Goal: Answer question/provide support

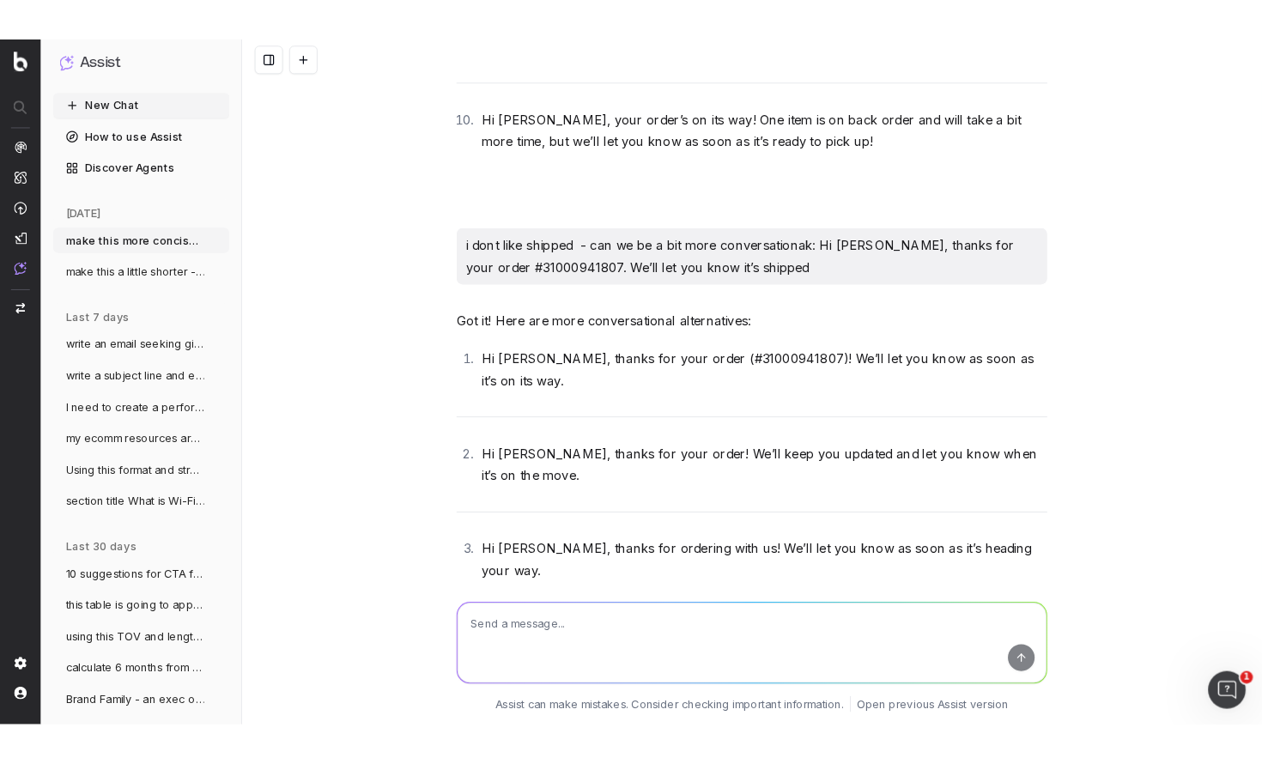
scroll to position [46824, 0]
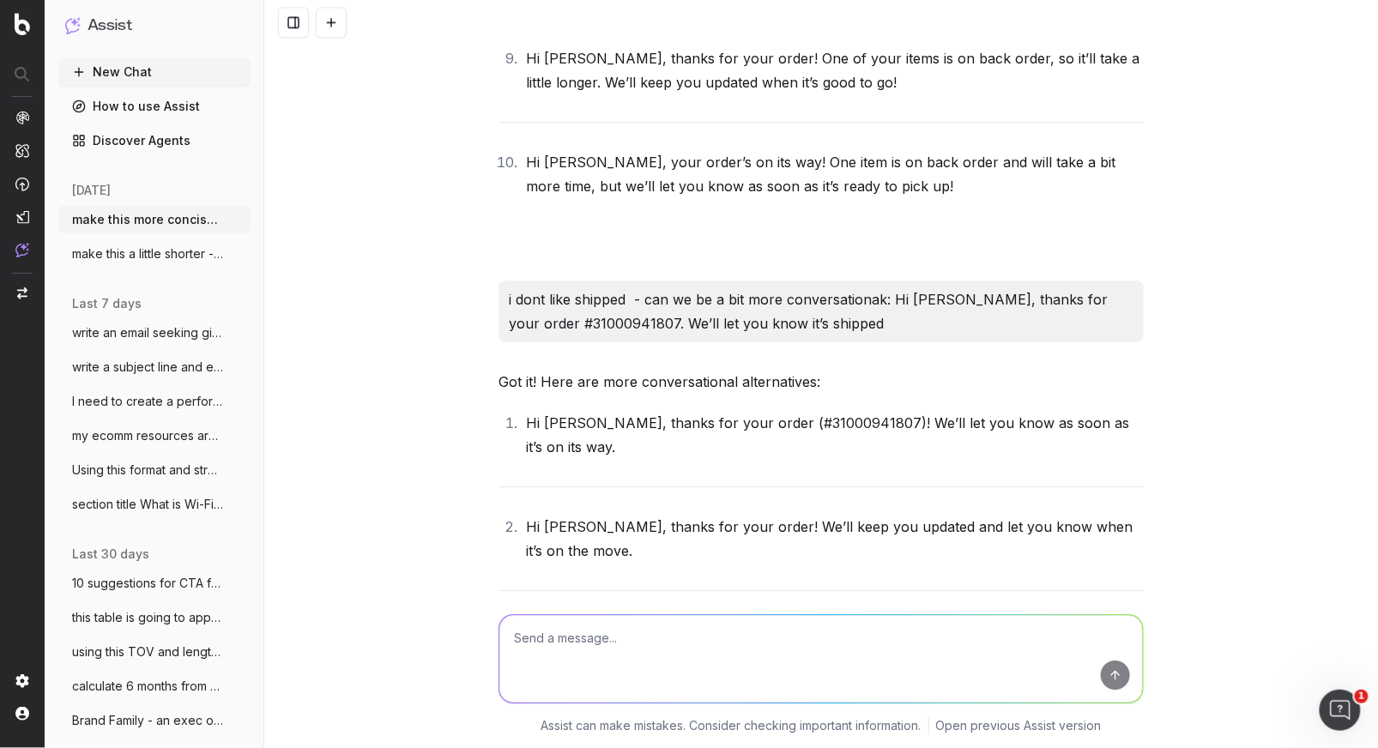
drag, startPoint x: 1110, startPoint y: 86, endPoint x: 1096, endPoint y: 88, distance: 13.8
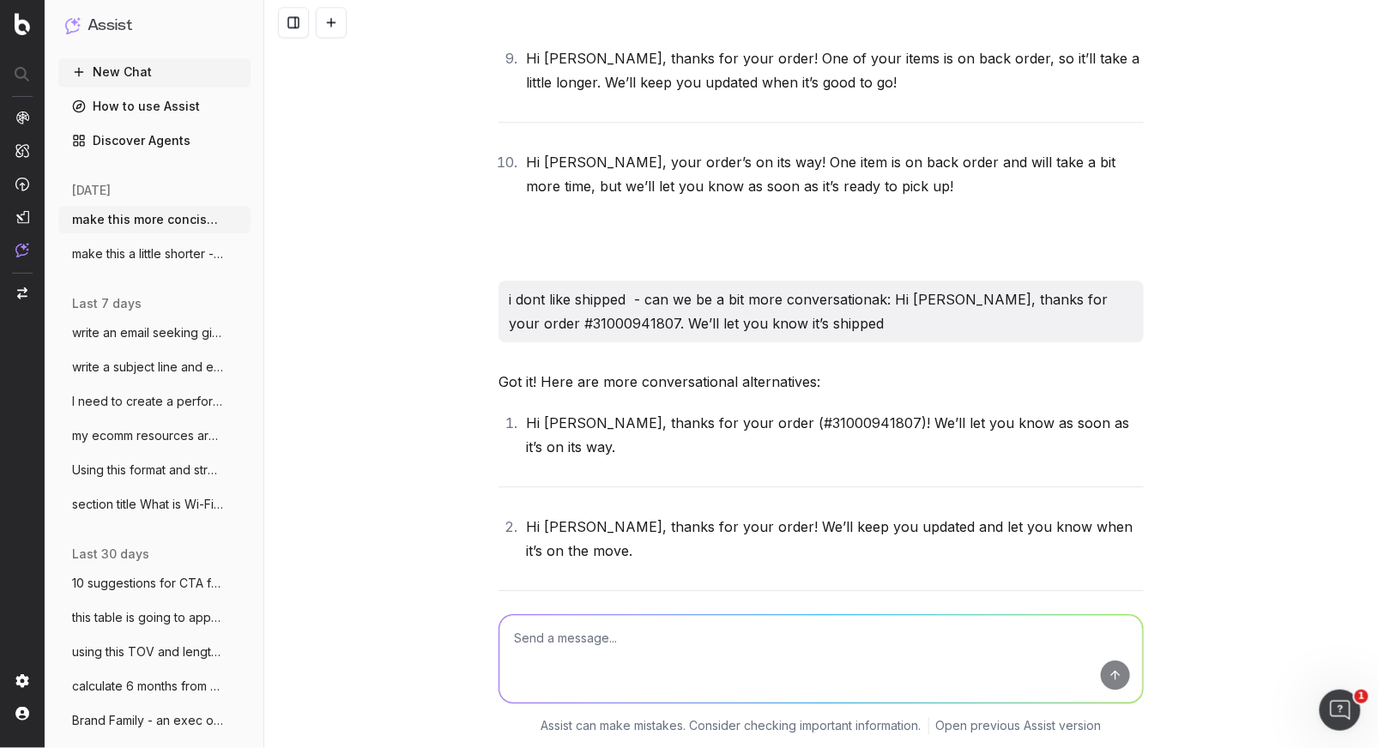
drag, startPoint x: 1077, startPoint y: 86, endPoint x: 1069, endPoint y: 84, distance: 8.8
drag, startPoint x: 1093, startPoint y: 88, endPoint x: 761, endPoint y: 85, distance: 332.2
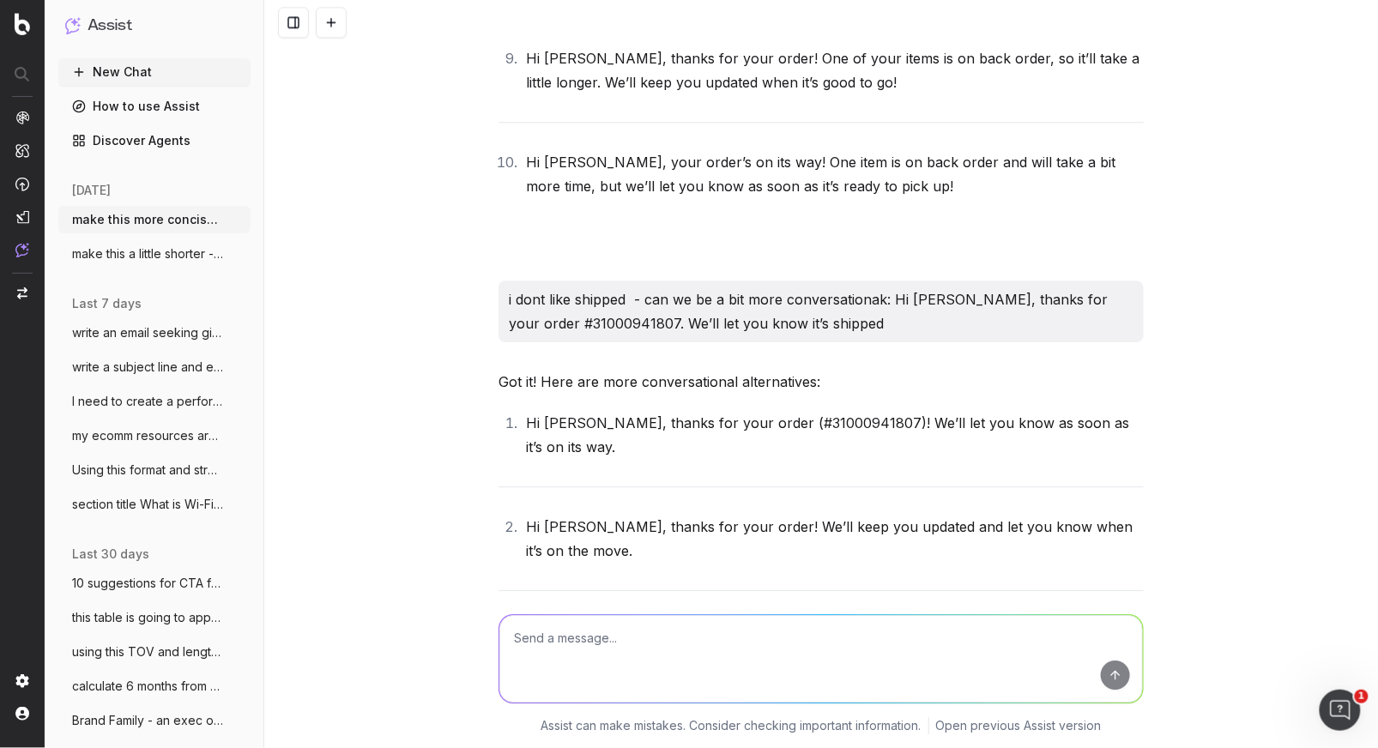
copy li "We’ll let you know when your order is on its way."
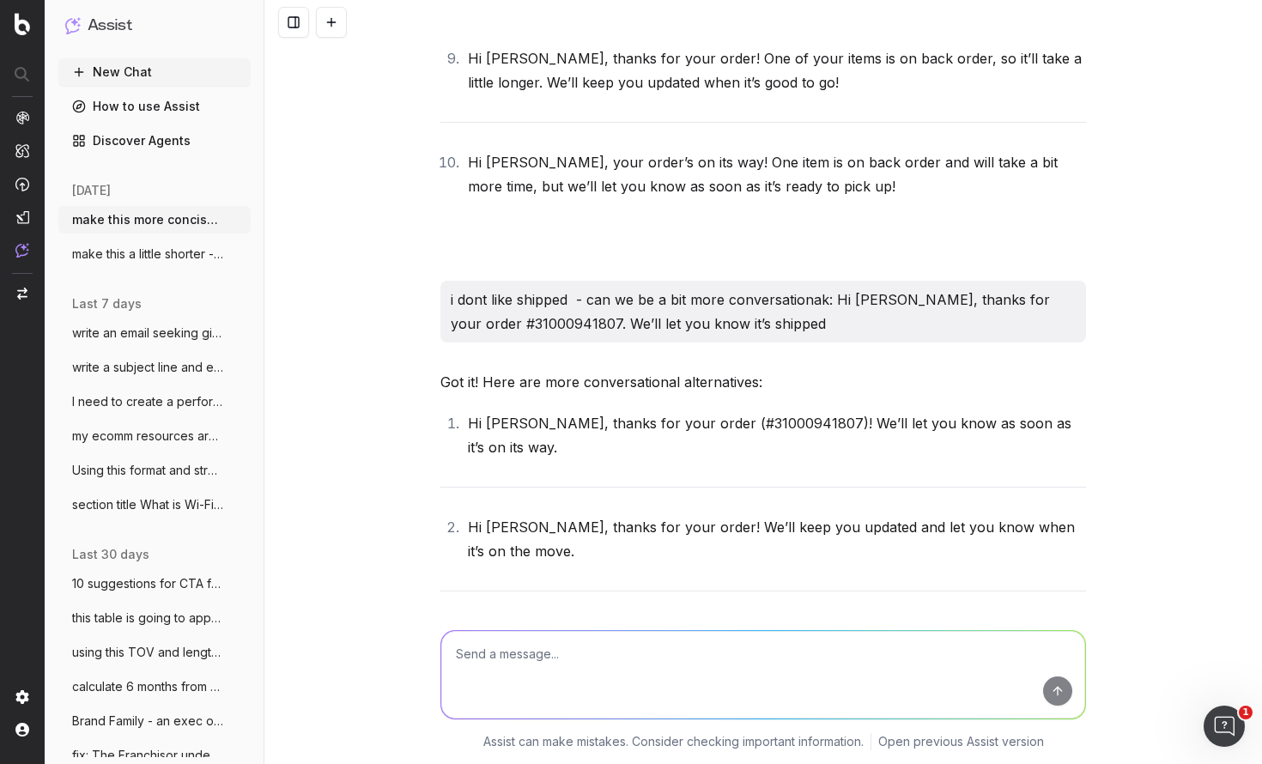
click at [517, 677] on textarea at bounding box center [763, 675] width 644 height 88
paste textarea "Thanks for your order #31000941807, [PERSON_NAME]! One of your items is on back…"
type textarea "make this a smidge shorter: Thanks for your order #31000941807, [PERSON_NAME]! …"
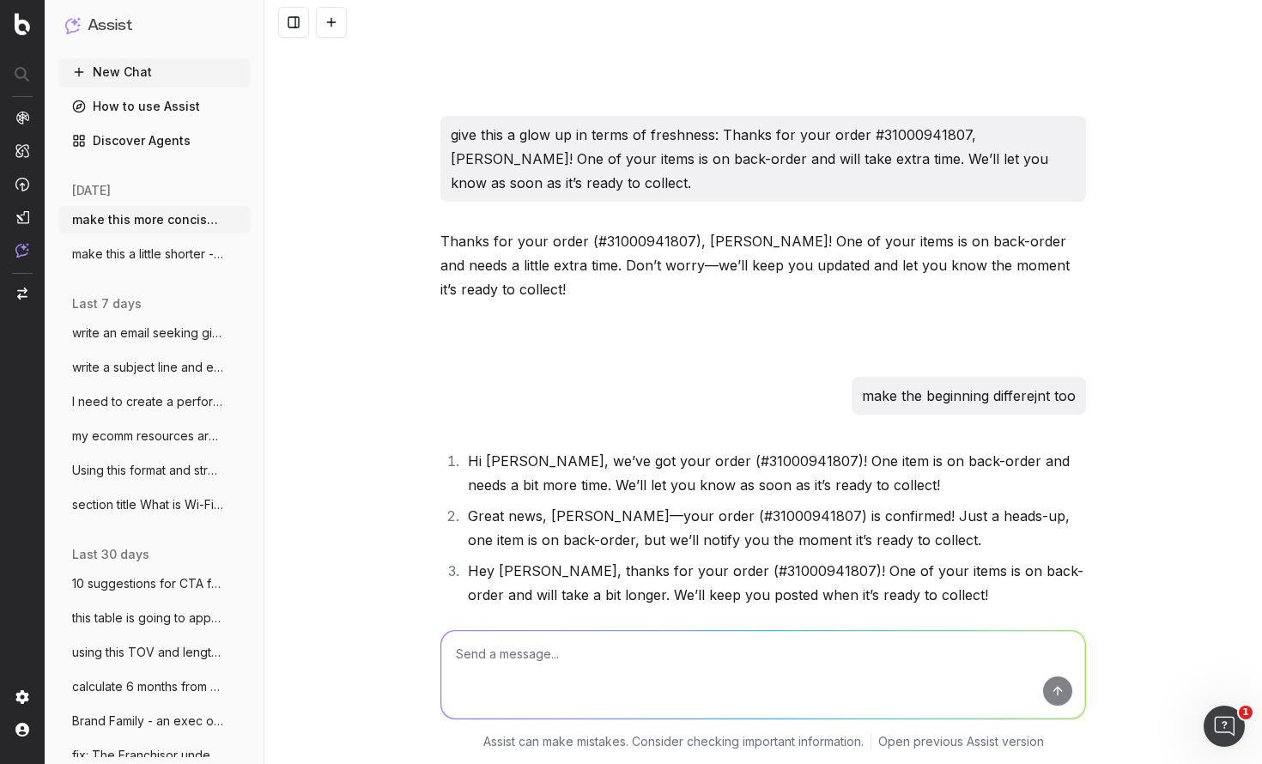
scroll to position [51805, 0]
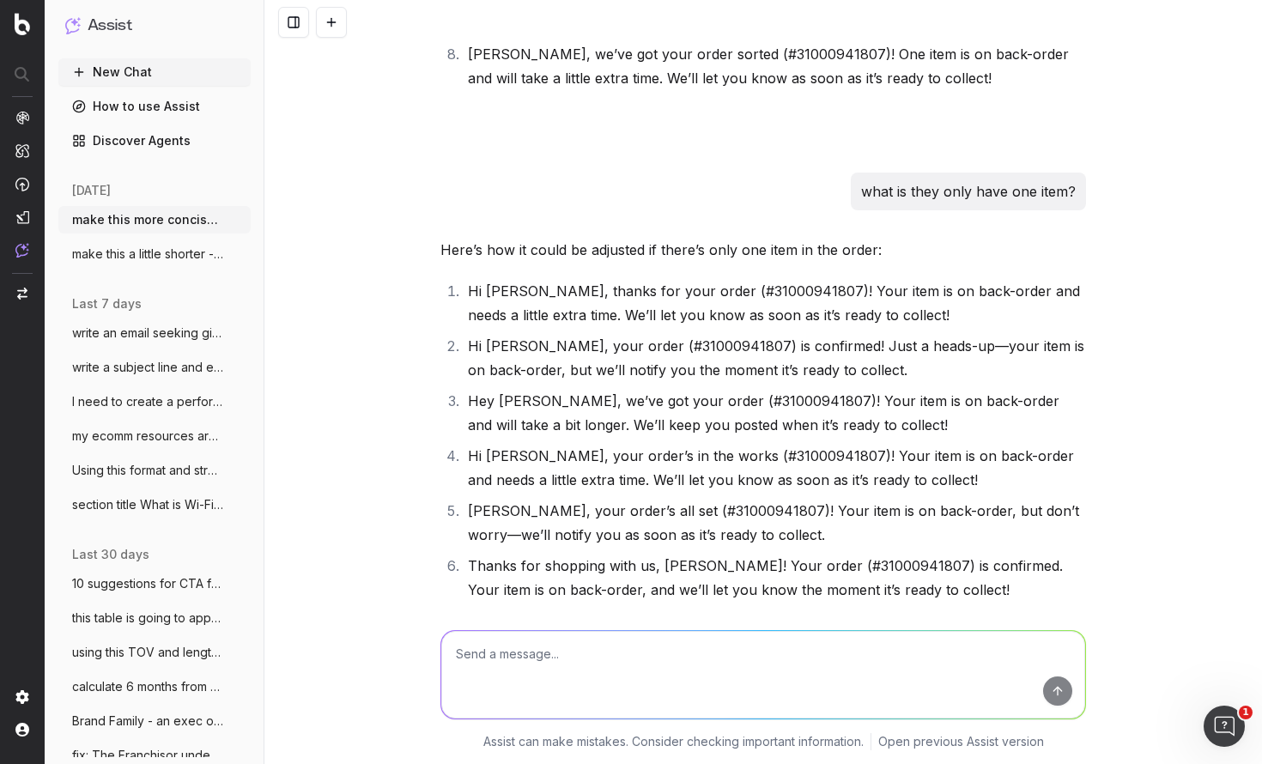
click at [474, 657] on textarea at bounding box center [763, 675] width 644 height 88
drag, startPoint x: 470, startPoint y: 653, endPoint x: 444, endPoint y: 653, distance: 26.6
click at [445, 653] on textarea "6 vairiants" at bounding box center [763, 675] width 644 height 88
click at [472, 652] on textarea "12 variants" at bounding box center [763, 675] width 644 height 88
click at [668, 661] on textarea "12 unique and creative variants" at bounding box center [763, 675] width 644 height 88
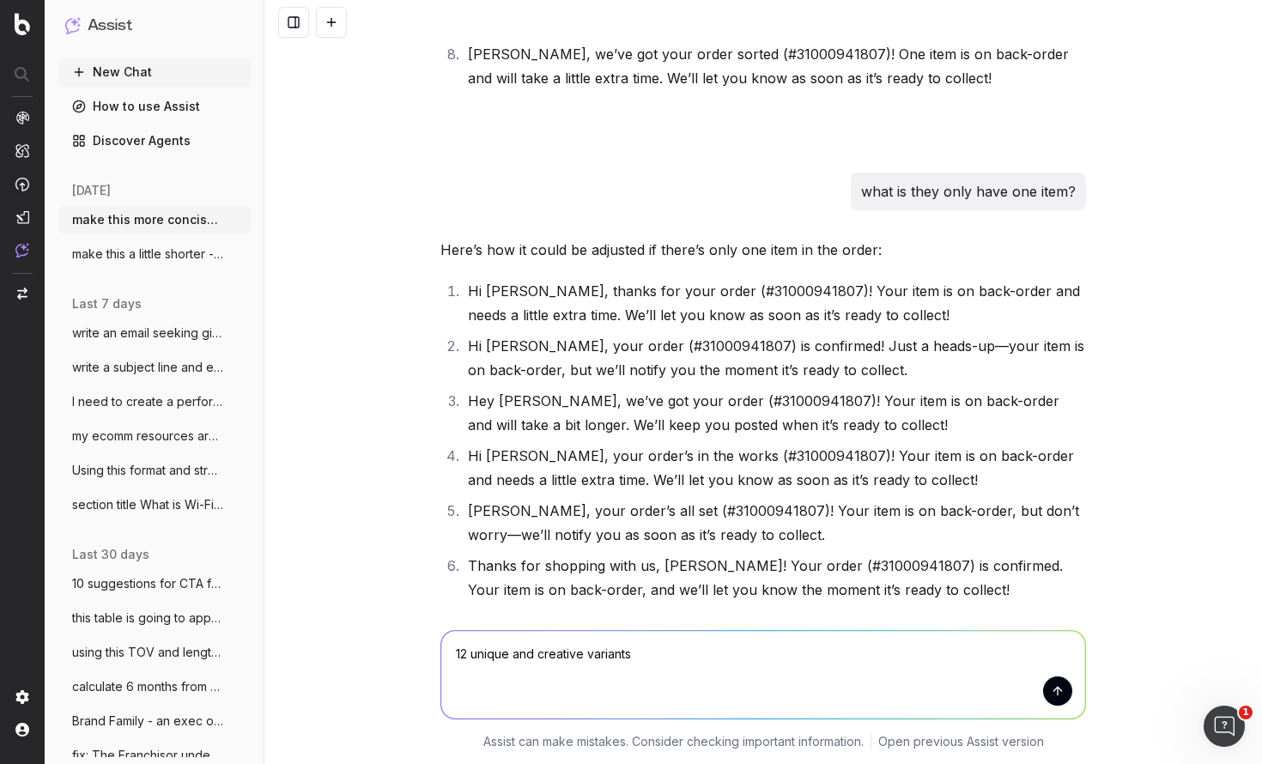
type textarea "12 unique and creative variants"
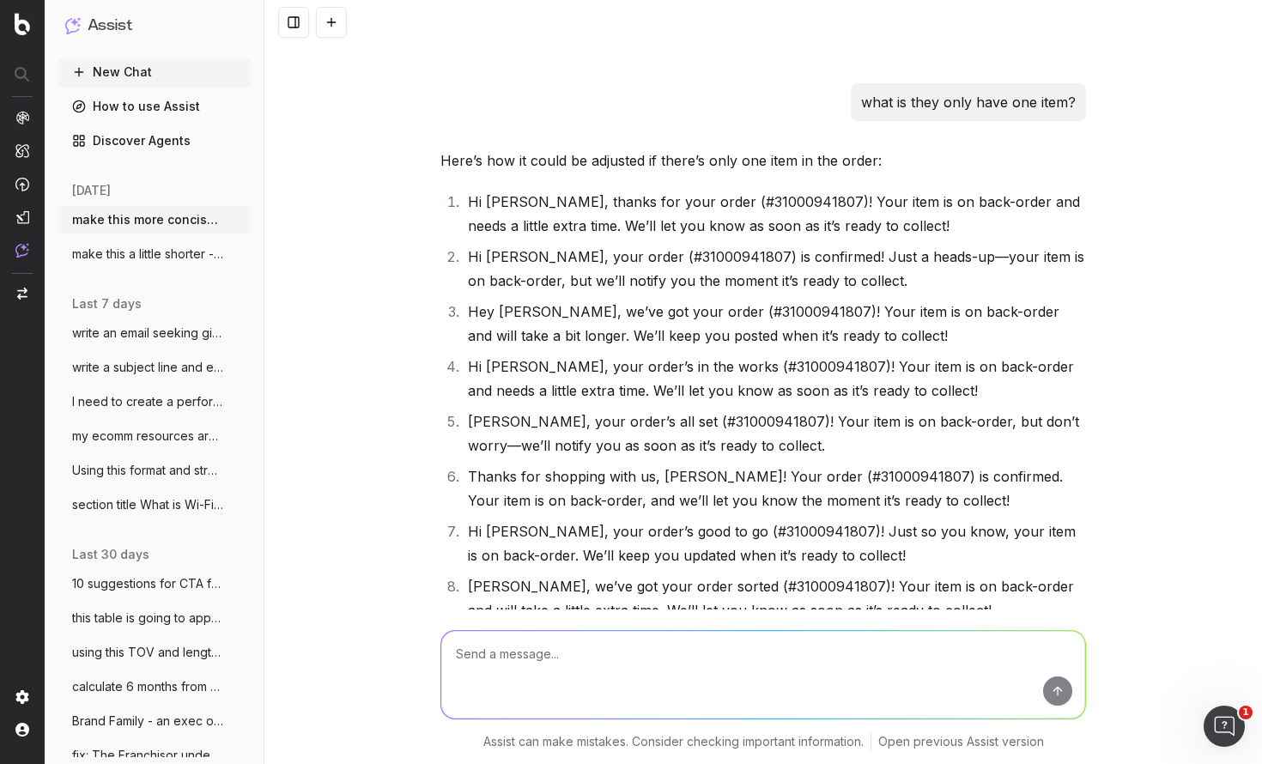
scroll to position [52573, 0]
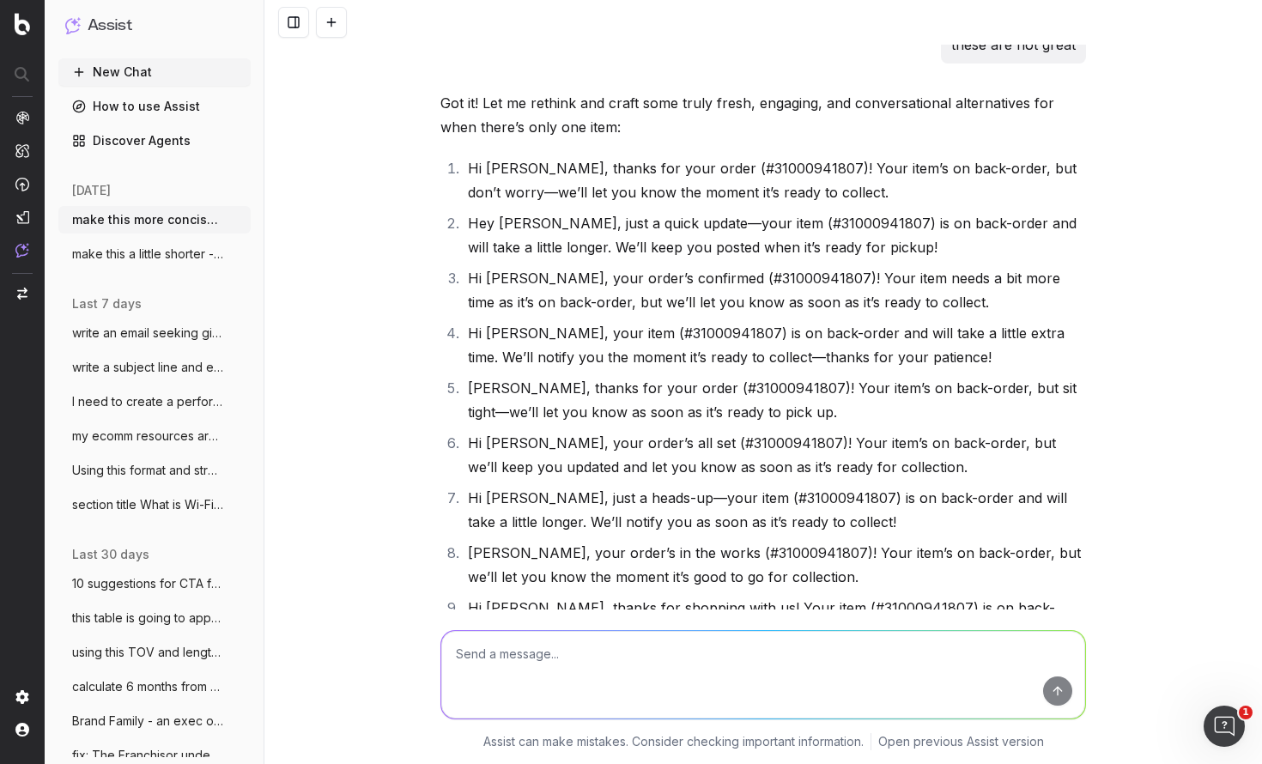
click at [566, 657] on textarea at bounding box center [763, 675] width 644 height 88
type textarea "these are too same-y - mix it up like a bag of mixed lollies with more variatio…"
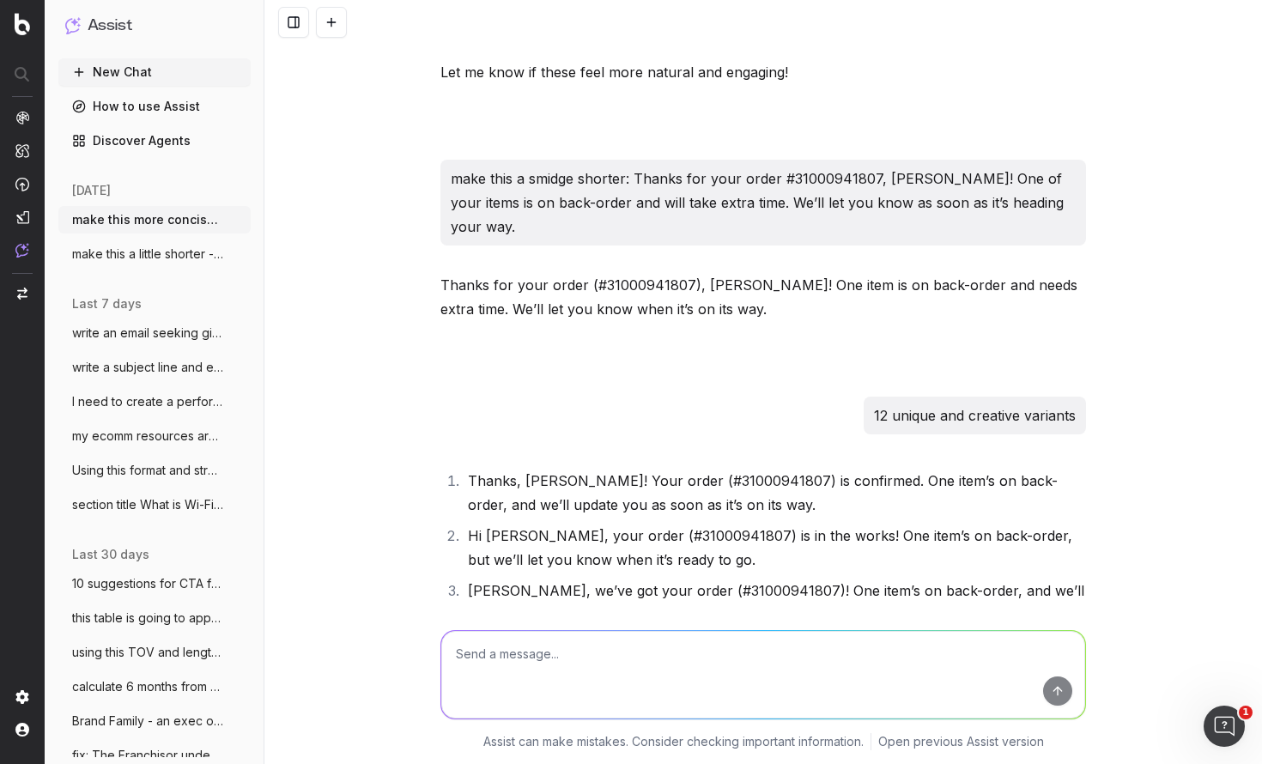
scroll to position [53237, 0]
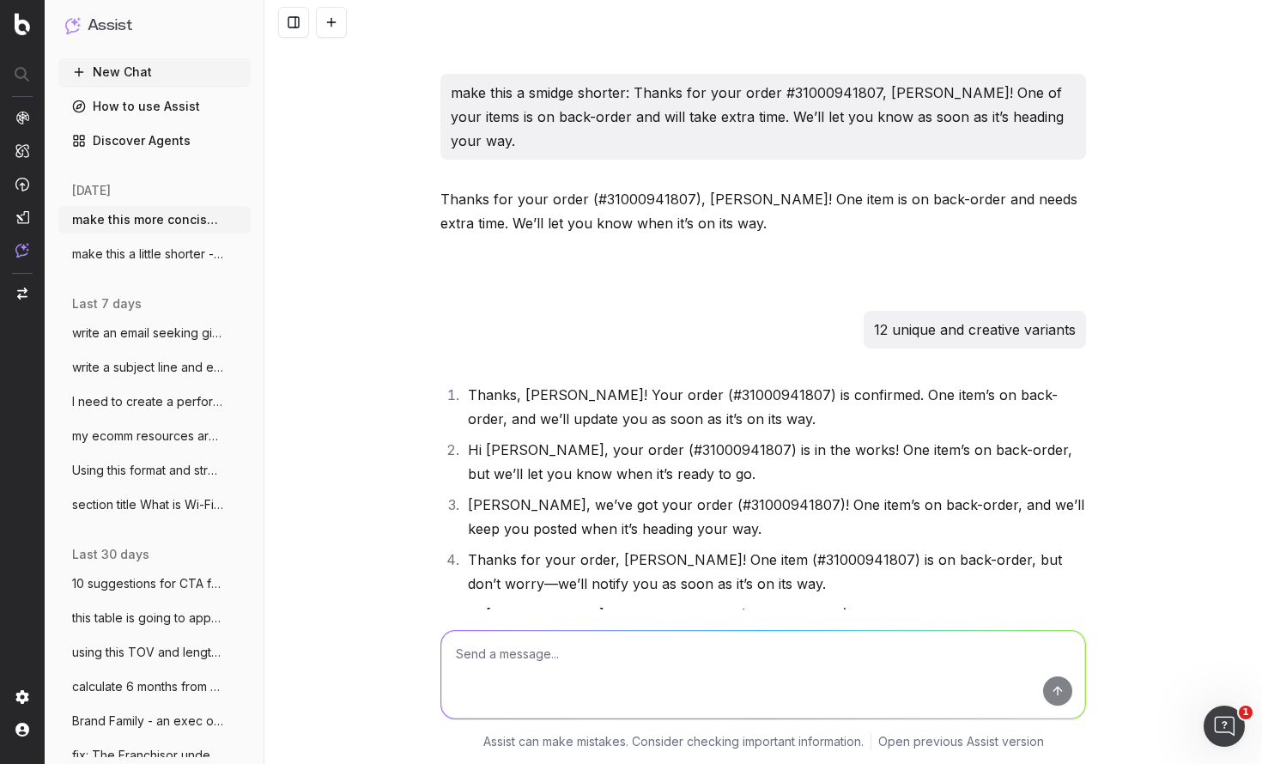
scroll to position [53334, 0]
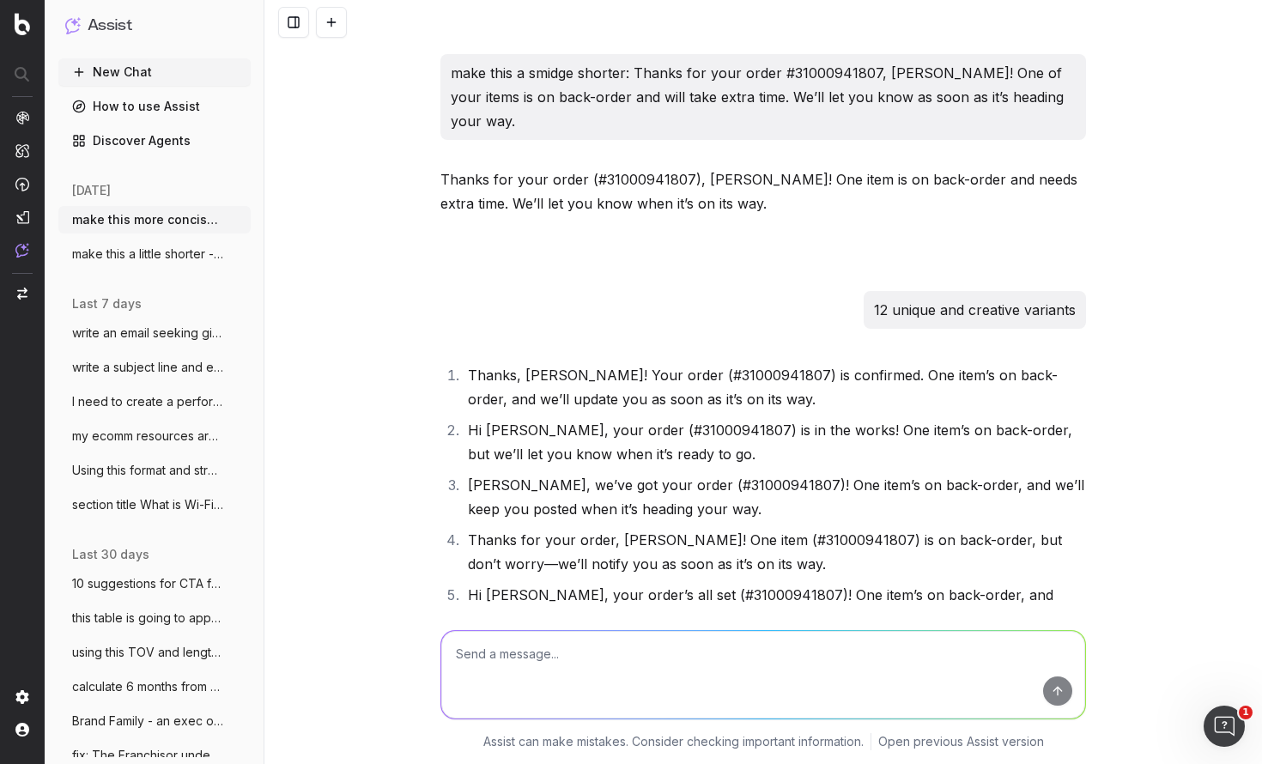
drag, startPoint x: 718, startPoint y: 520, endPoint x: 472, endPoint y: 501, distance: 247.1
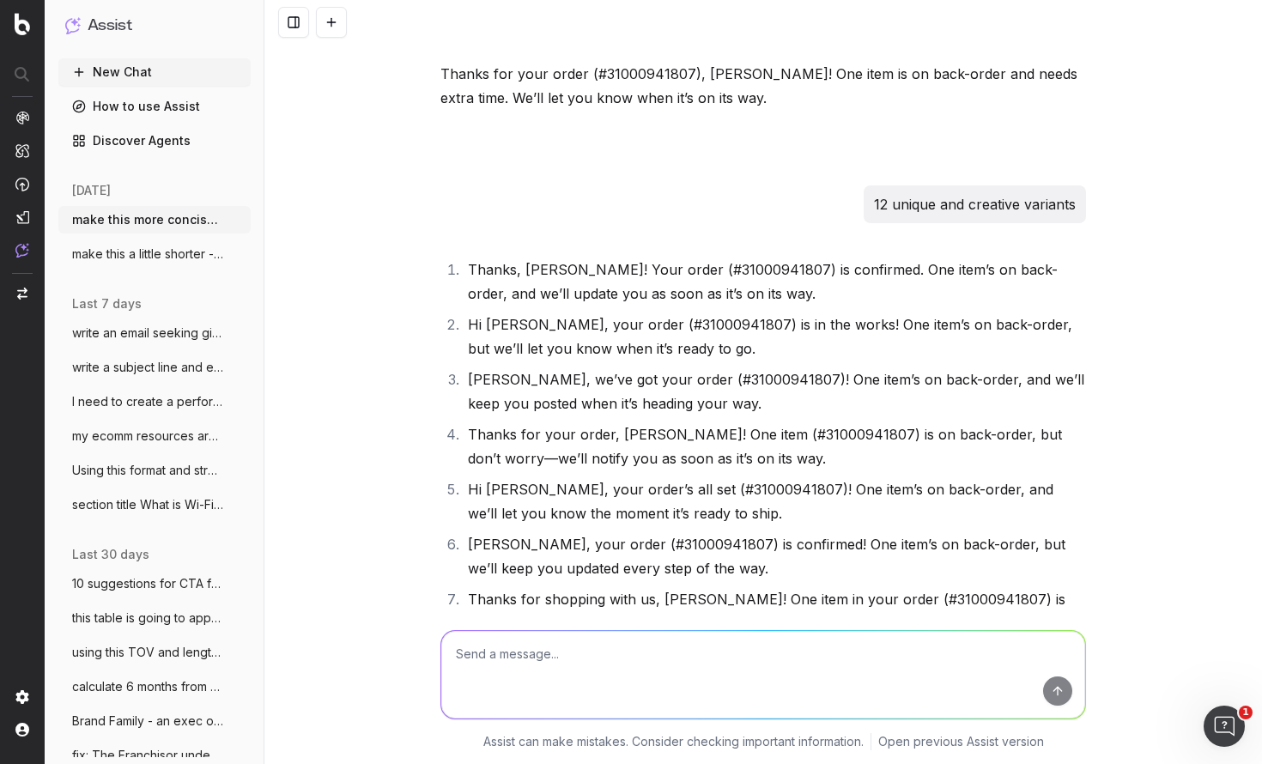
scroll to position [53486, 0]
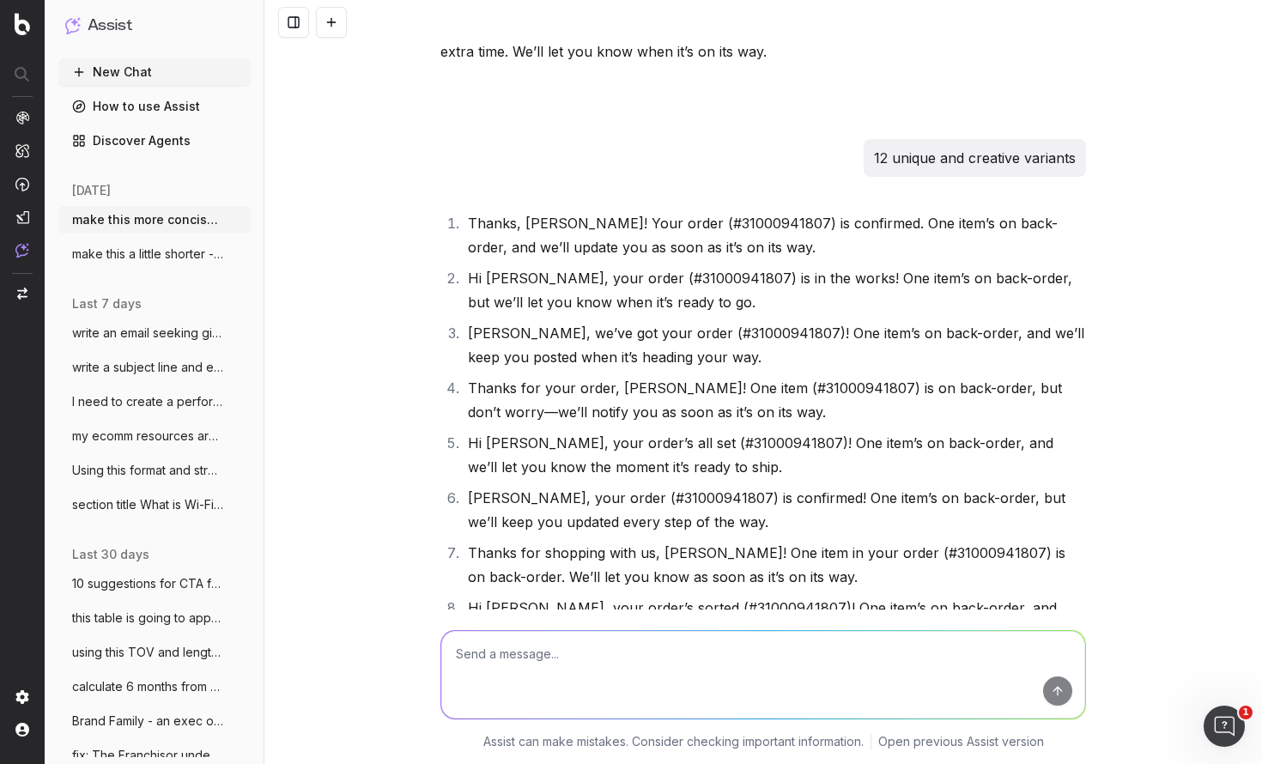
drag, startPoint x: 600, startPoint y: 483, endPoint x: 470, endPoint y: 455, distance: 132.7
copy li "Hi [PERSON_NAME], your order’s in progress! One item’s on back-order, but we’ll…"
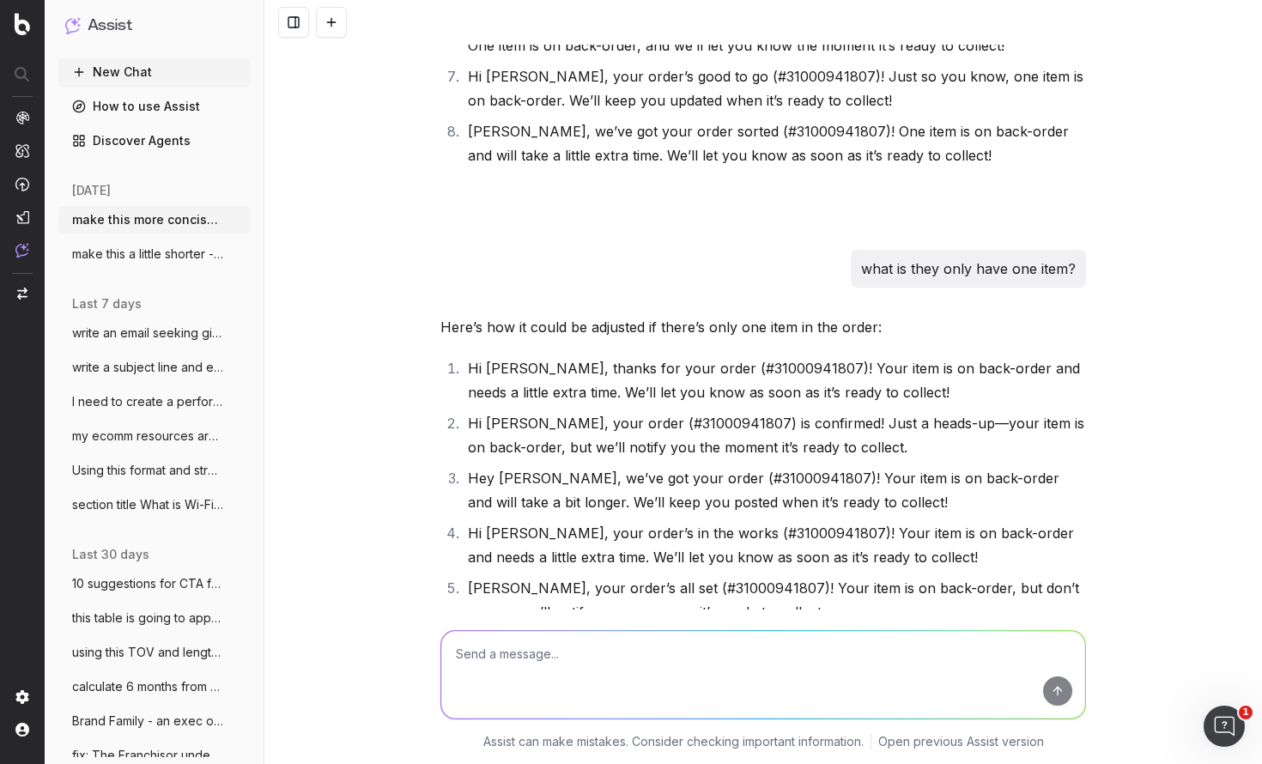
scroll to position [51661, 0]
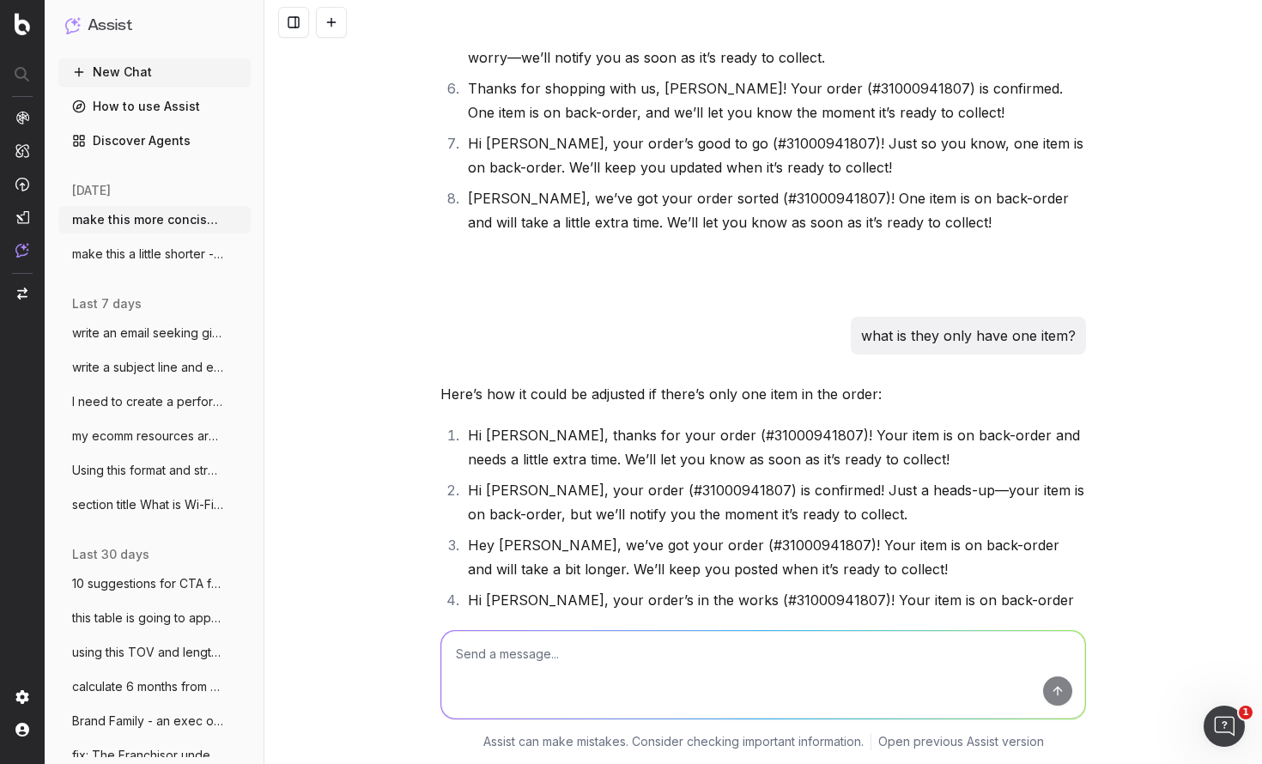
click at [524, 653] on textarea at bounding box center [763, 675] width 644 height 88
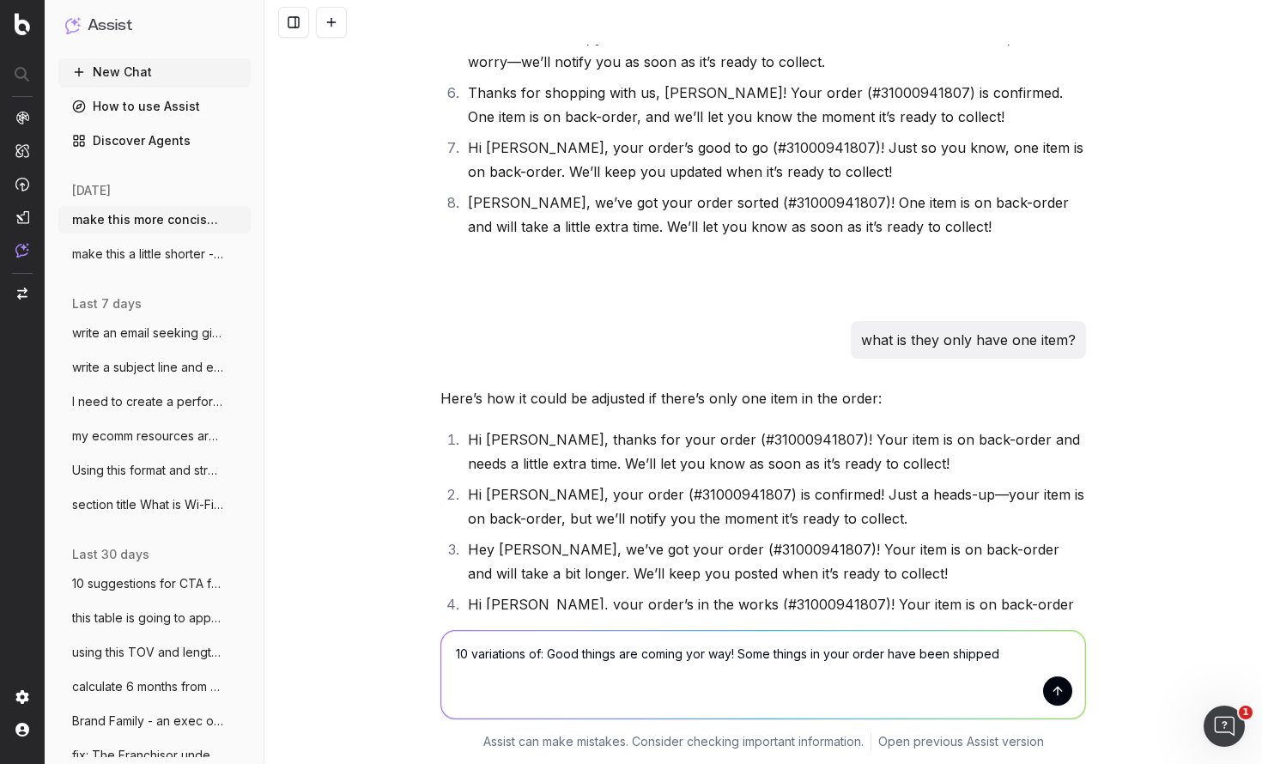
click at [700, 653] on textarea "10 variations of: Good things are coming yor way! Some things in your order hav…" at bounding box center [763, 675] width 644 height 88
click at [1034, 654] on textarea "10 variations of: Good things are coming your way! Some things in your order ha…" at bounding box center [763, 675] width 644 height 88
click at [474, 654] on textarea "10 variations of: Good things are coming your way! Some things in your order ha…" at bounding box center [763, 675] width 644 height 88
type textarea "10 fabulous and creative variations of: Good things are coming your way! Some t…"
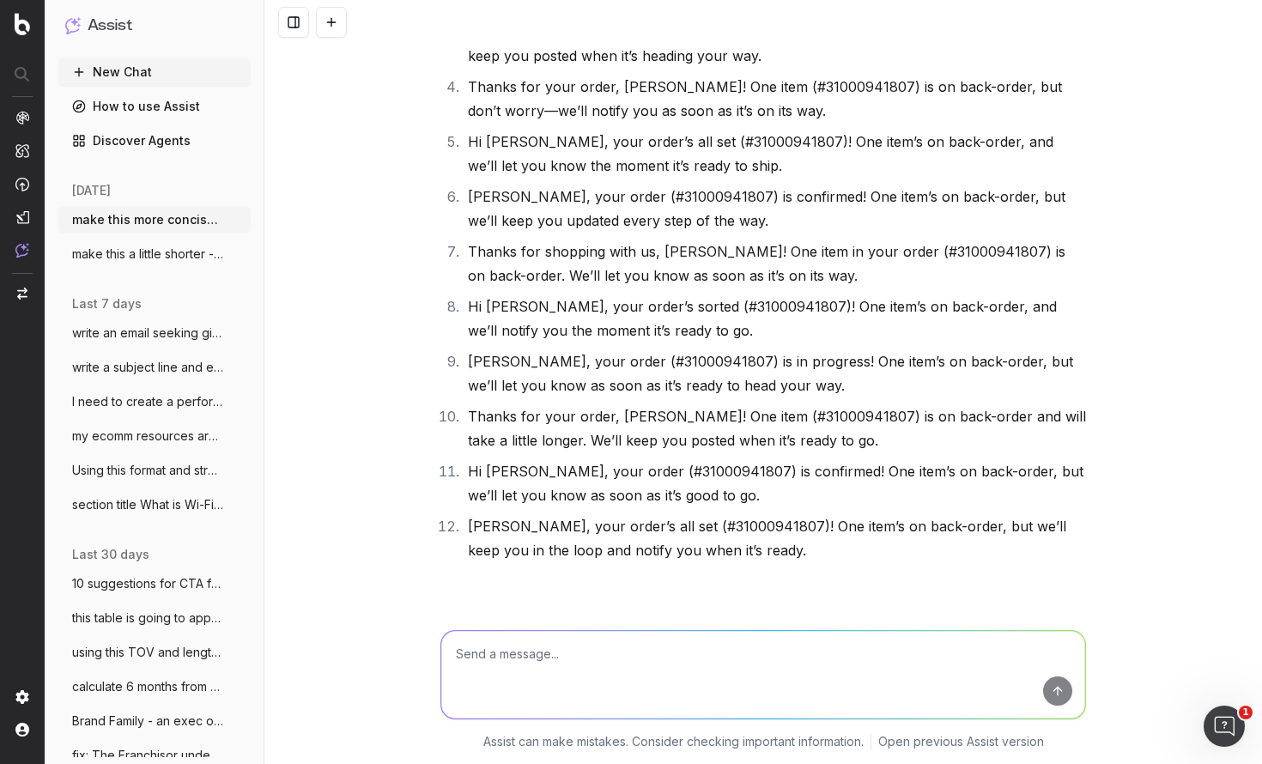
scroll to position [54032, 0]
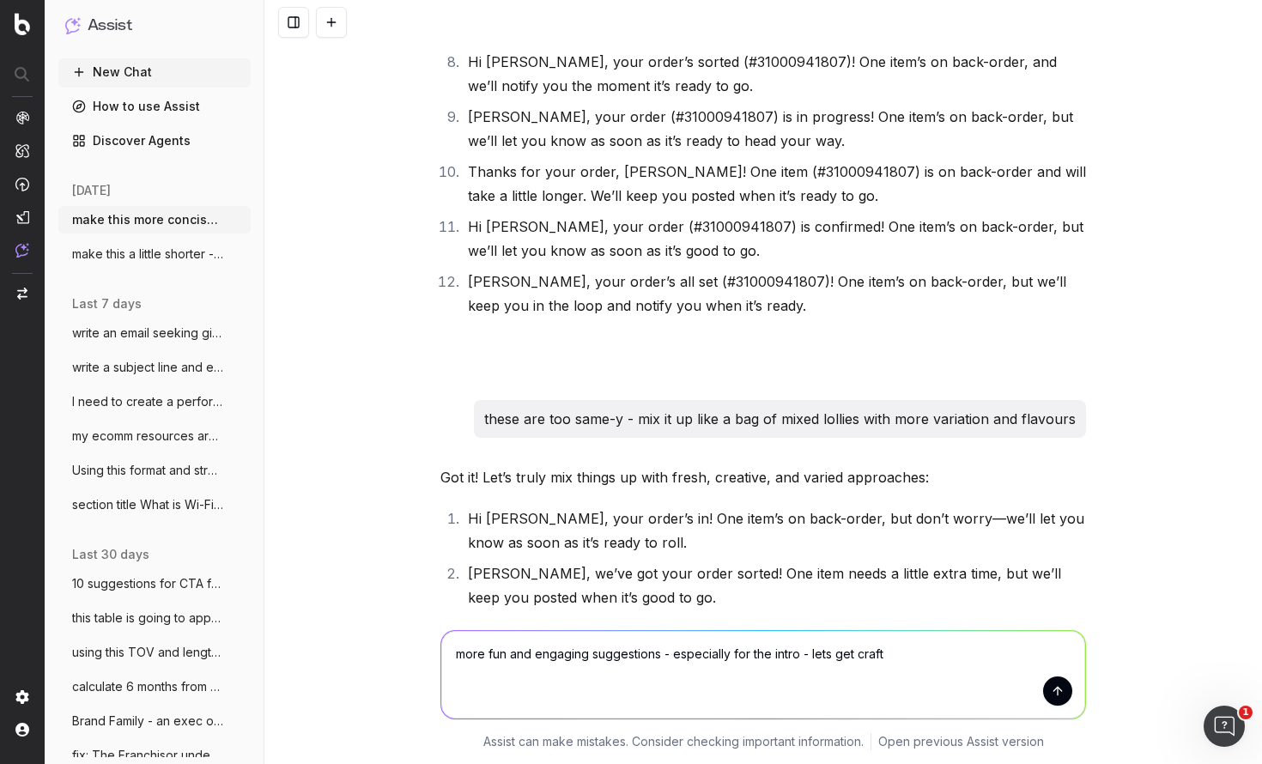
type textarea "more fun and engaging suggestions - especially for the intro - lets get crafty"
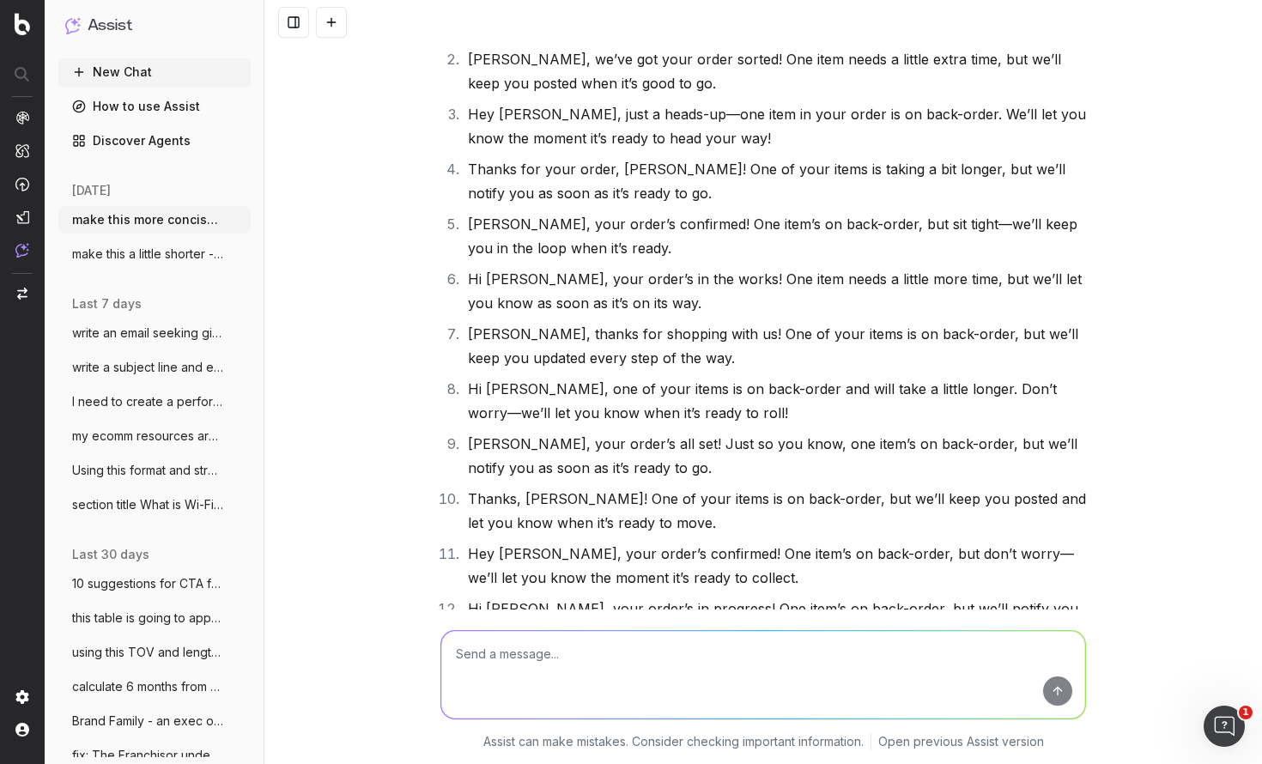
scroll to position [54545, 0]
type textarea "fun! 10 more that are colourful and maybe a little unexpected and delightful"
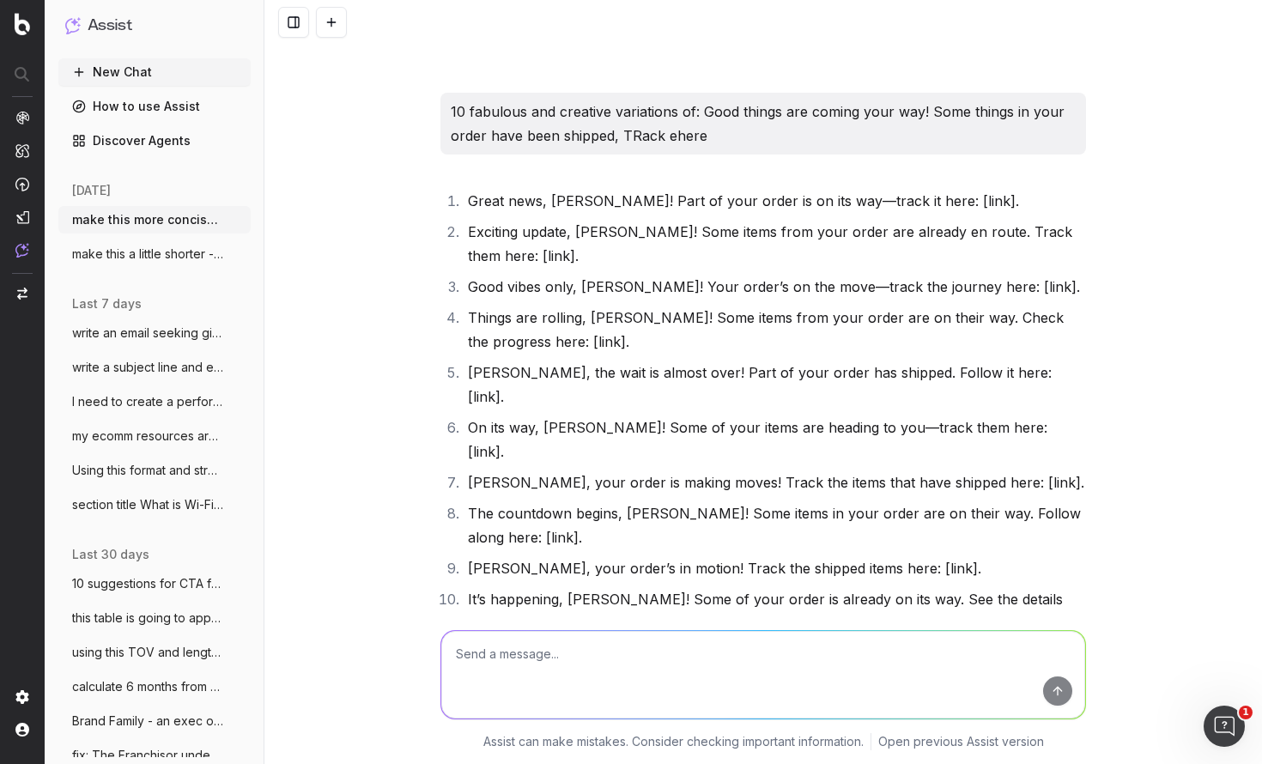
scroll to position [55258, 0]
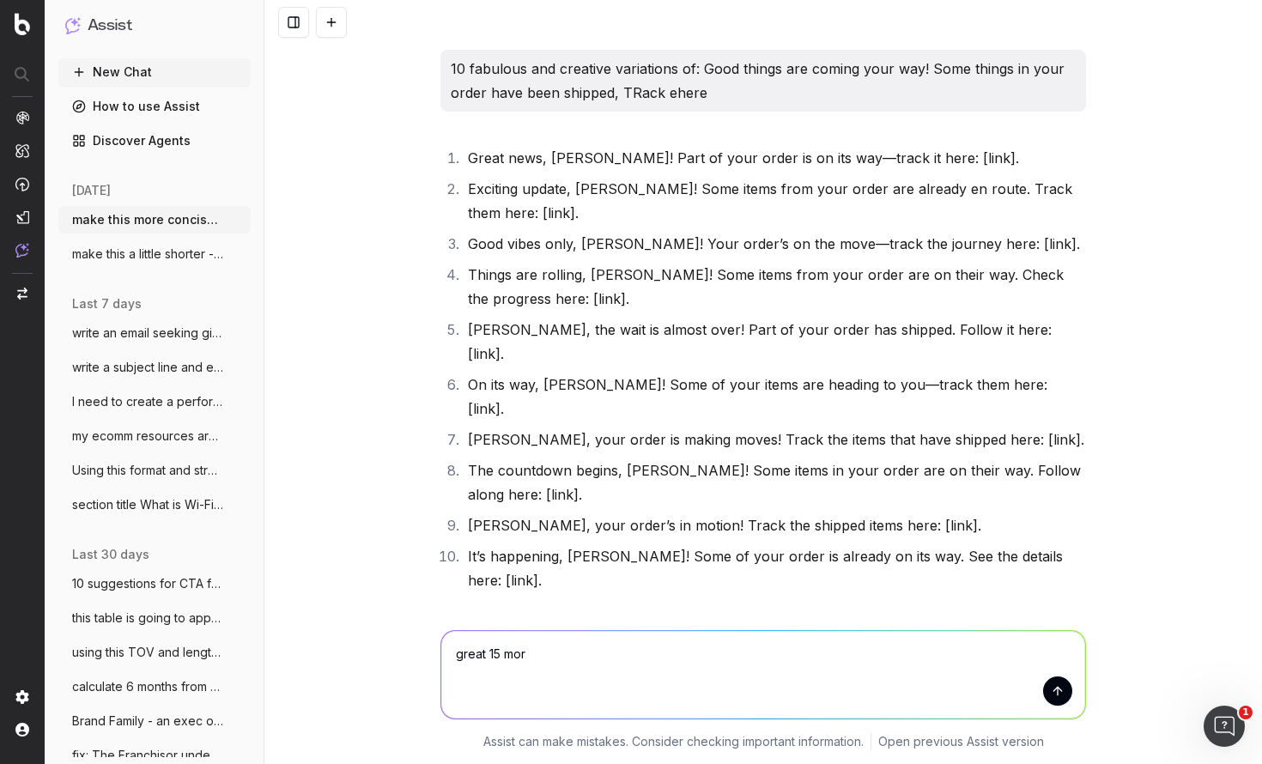
type textarea "great 15 more"
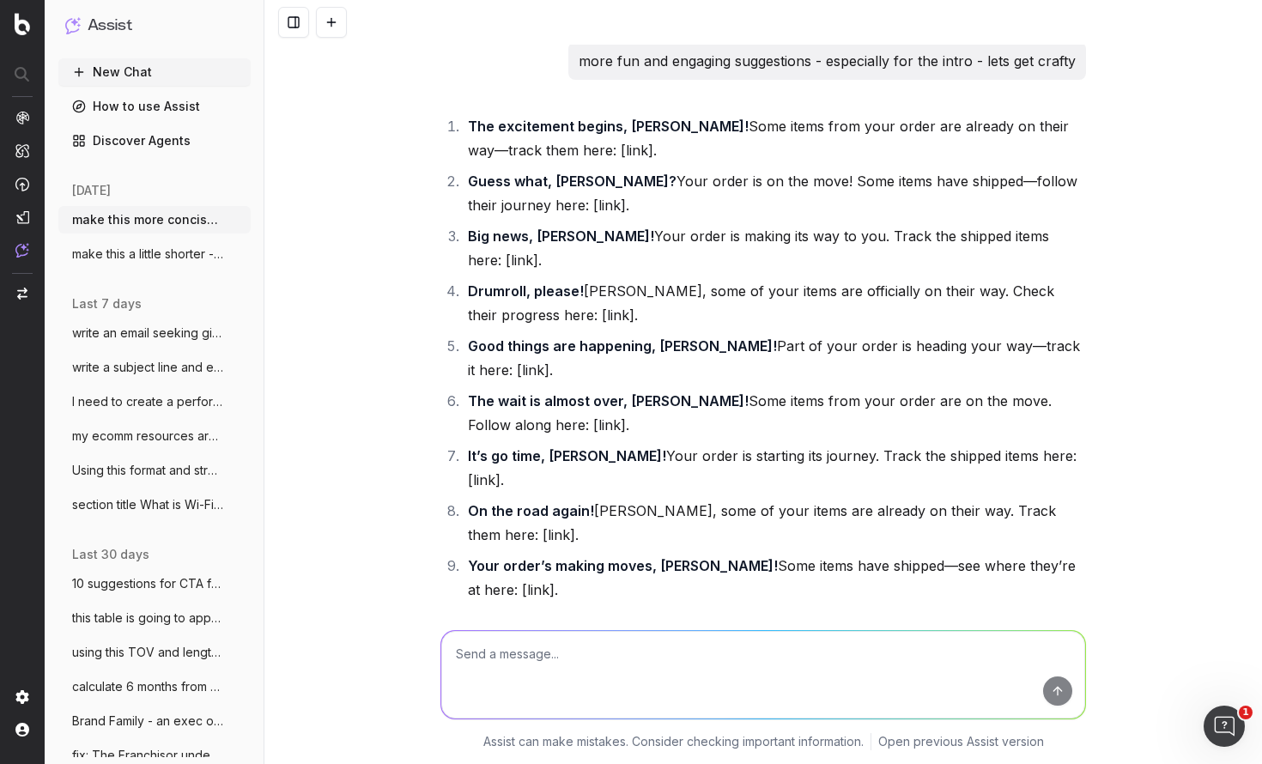
scroll to position [55917, 0]
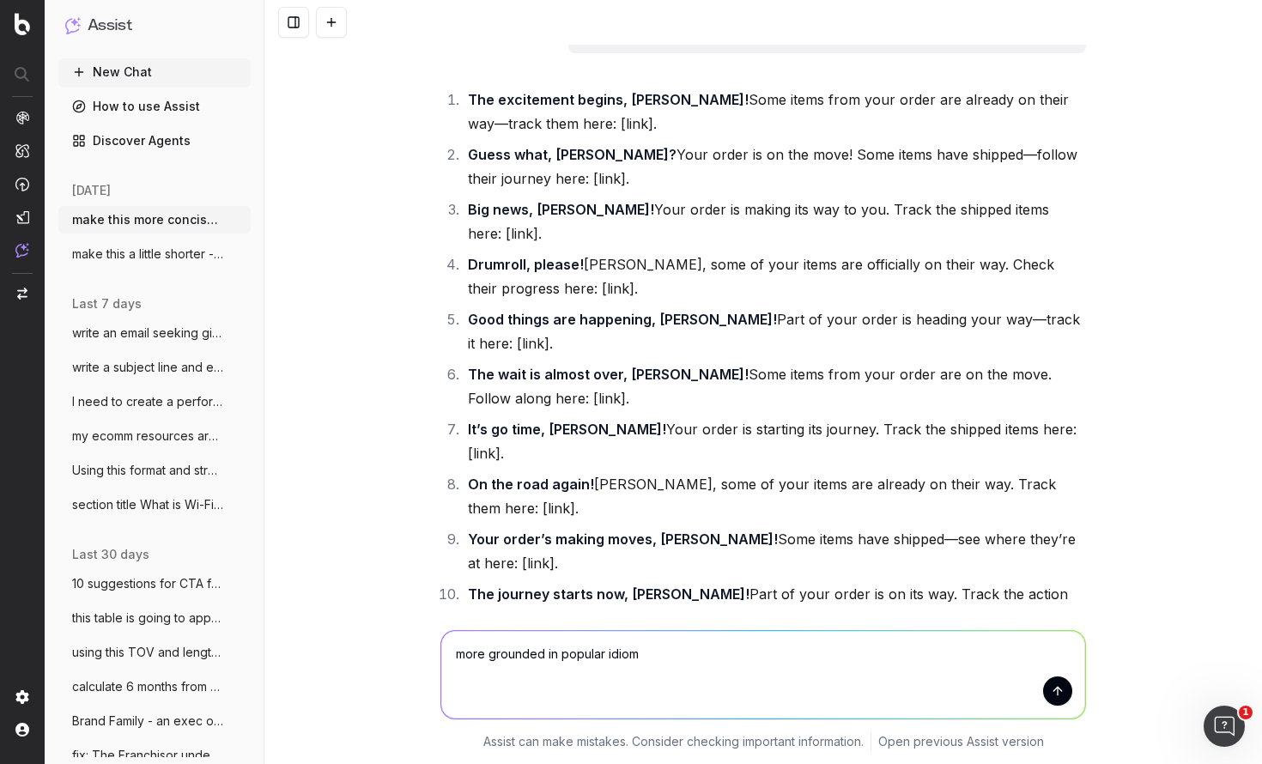
type textarea "more grounded in popular idioms"
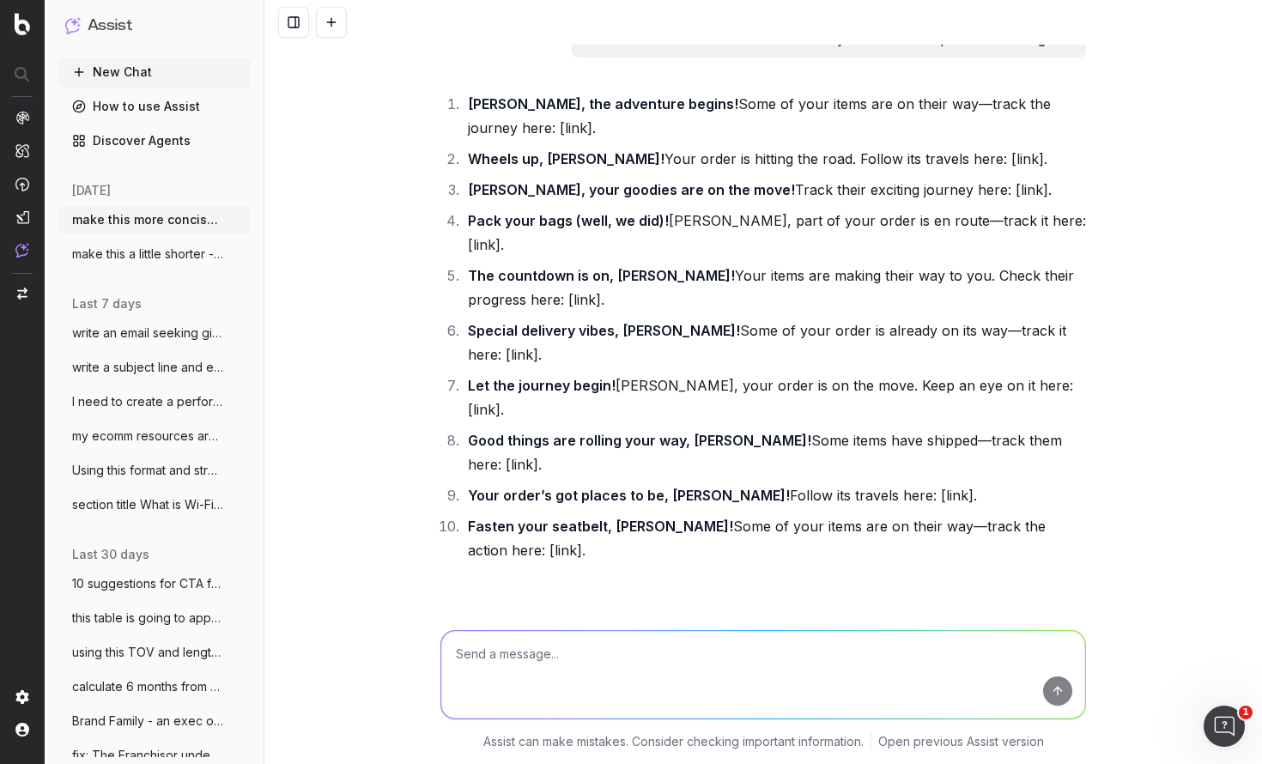
scroll to position [56623, 0]
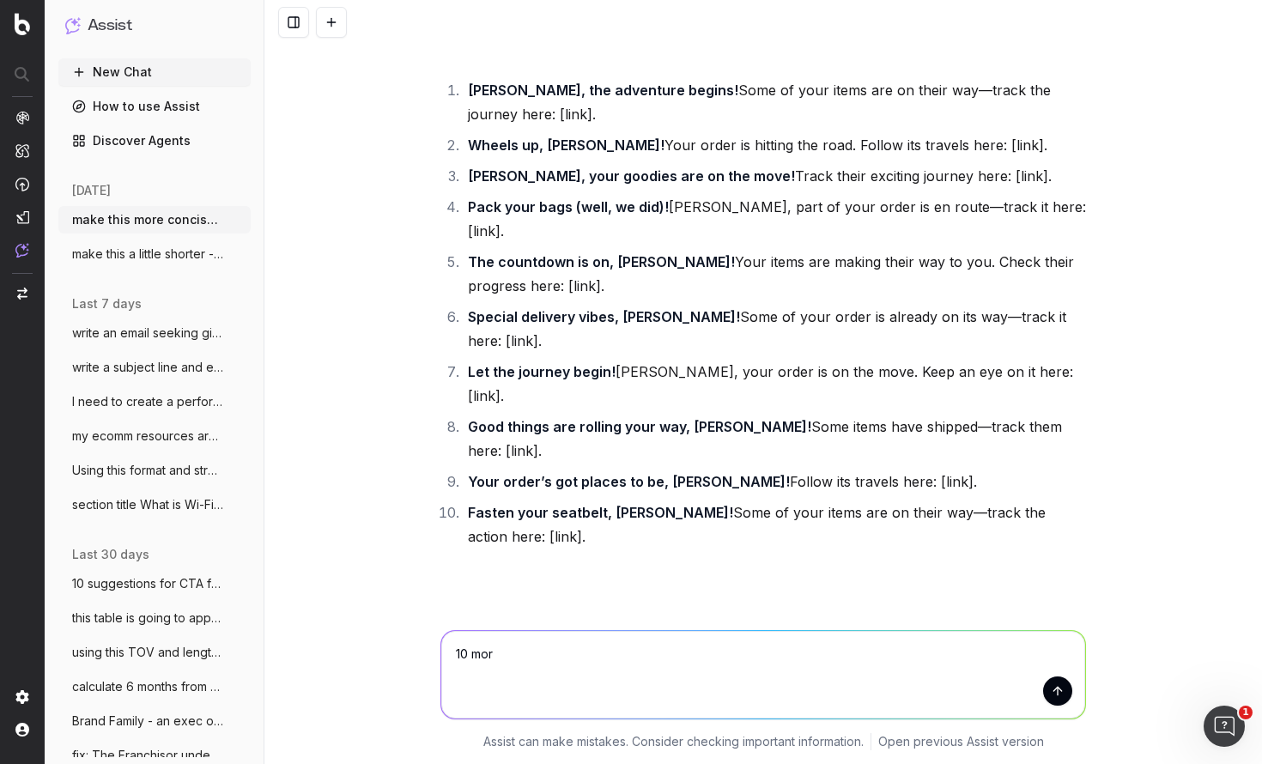
type textarea "10 more"
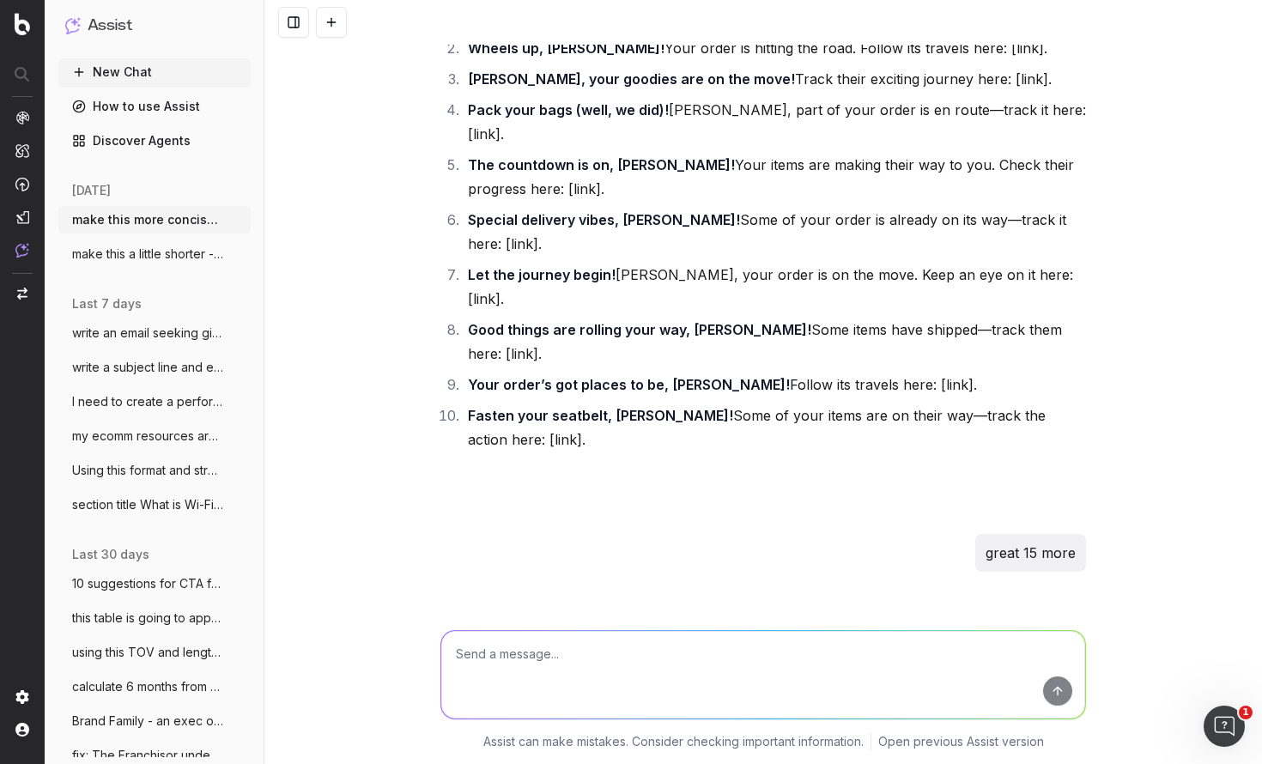
scroll to position [57081, 0]
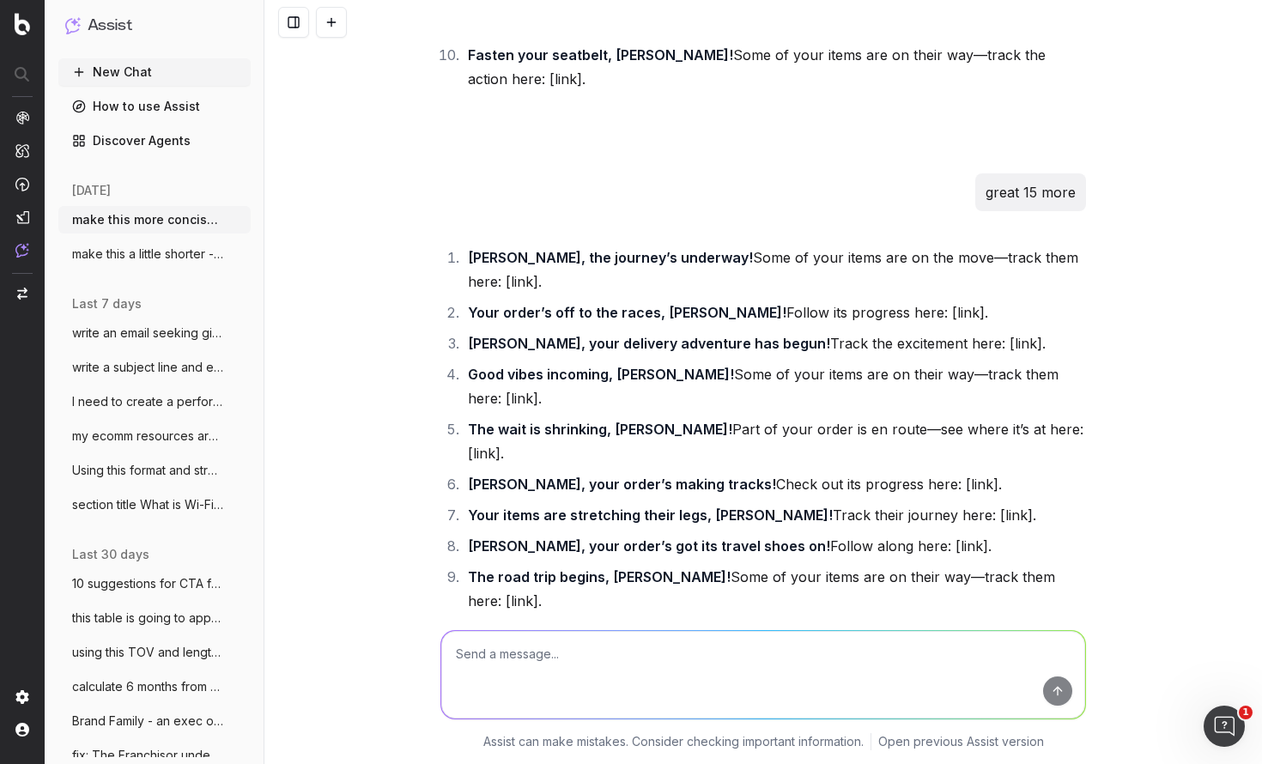
click at [563, 664] on textarea at bounding box center [763, 675] width 644 height 88
type textarea "10 more"
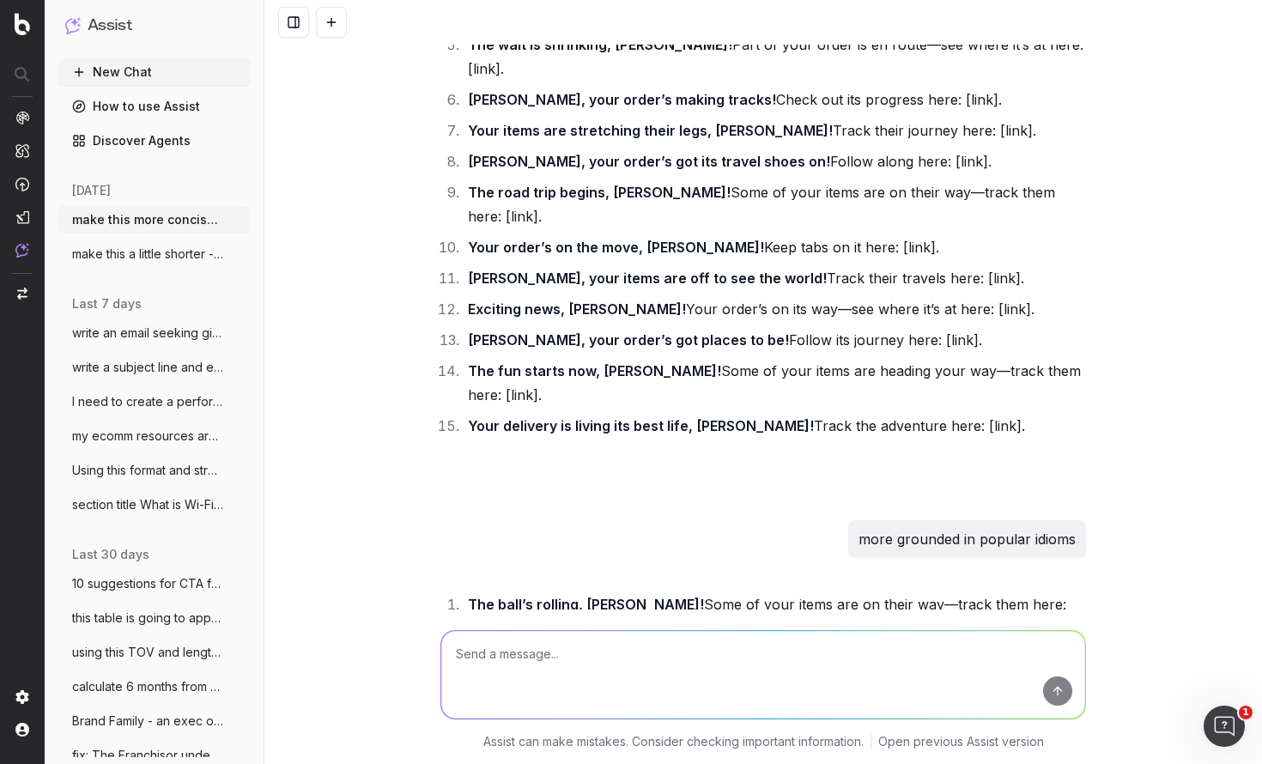
scroll to position [57537, 0]
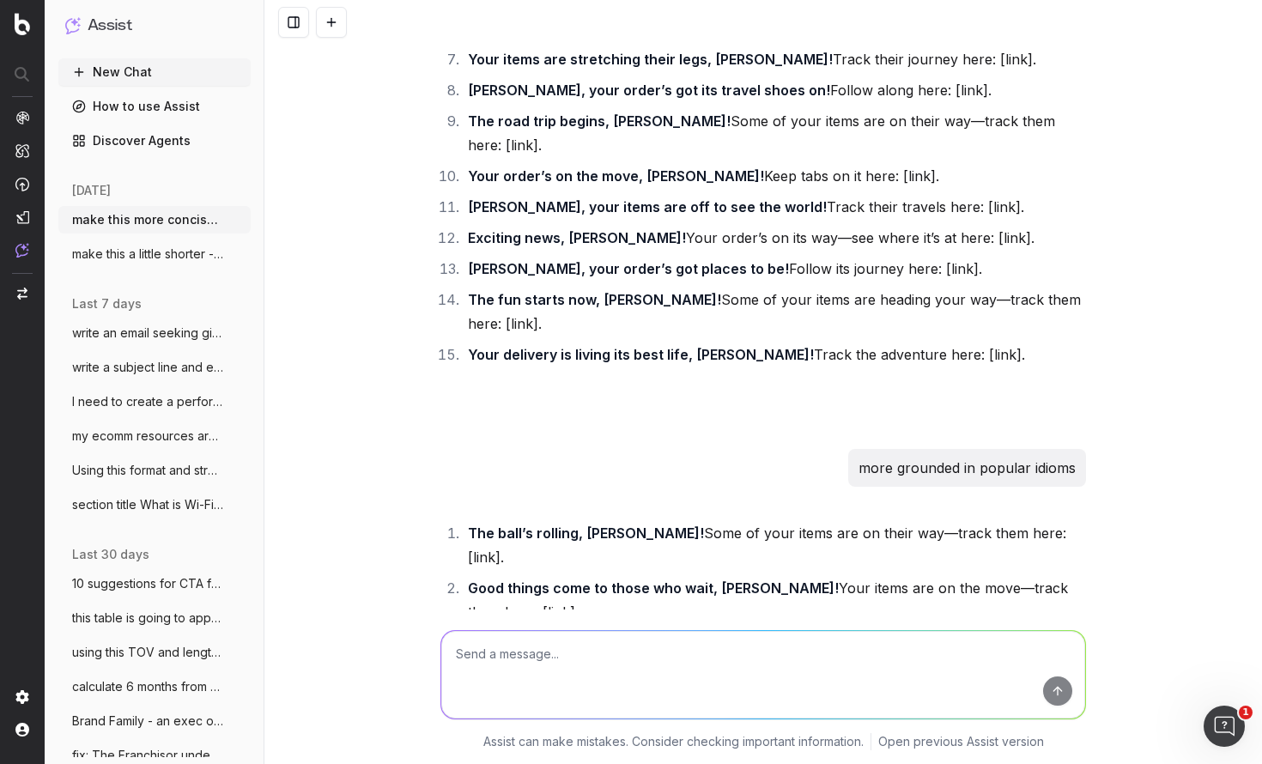
click at [526, 667] on textarea at bounding box center [763, 675] width 644 height 88
type textarea "it is more abot the fact that the order is on its way - 12 suggestions for this"
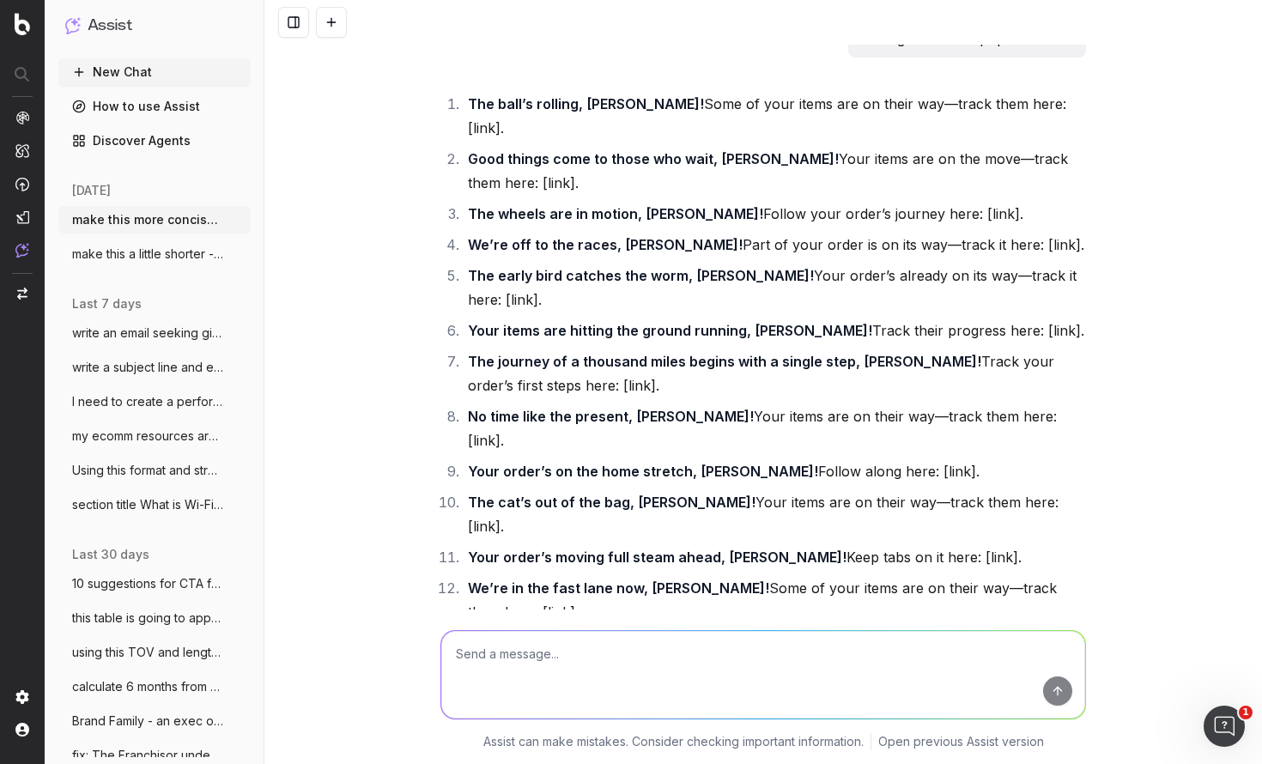
scroll to position [58055, 0]
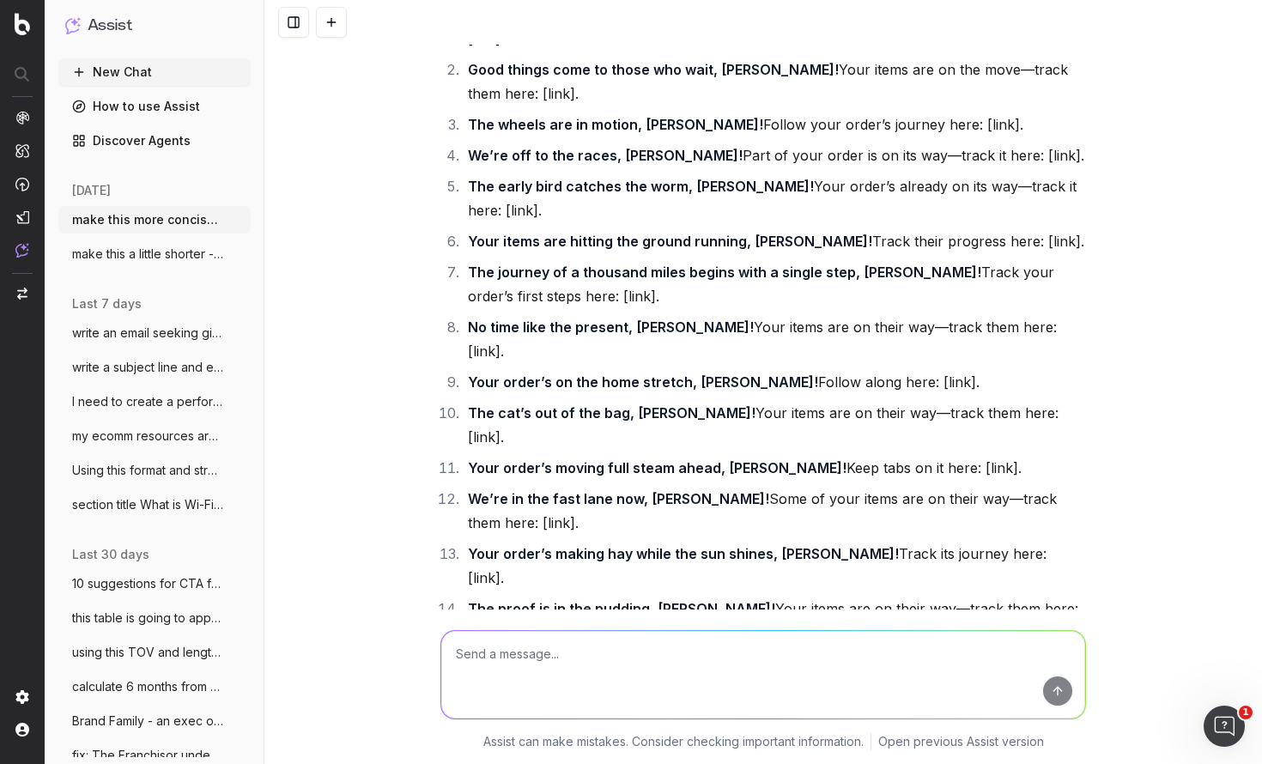
click at [482, 643] on textarea at bounding box center [763, 675] width 644 height 88
click at [487, 658] on textarea at bounding box center [763, 675] width 644 height 88
type textarea "ok but be more creative anbd exciting"
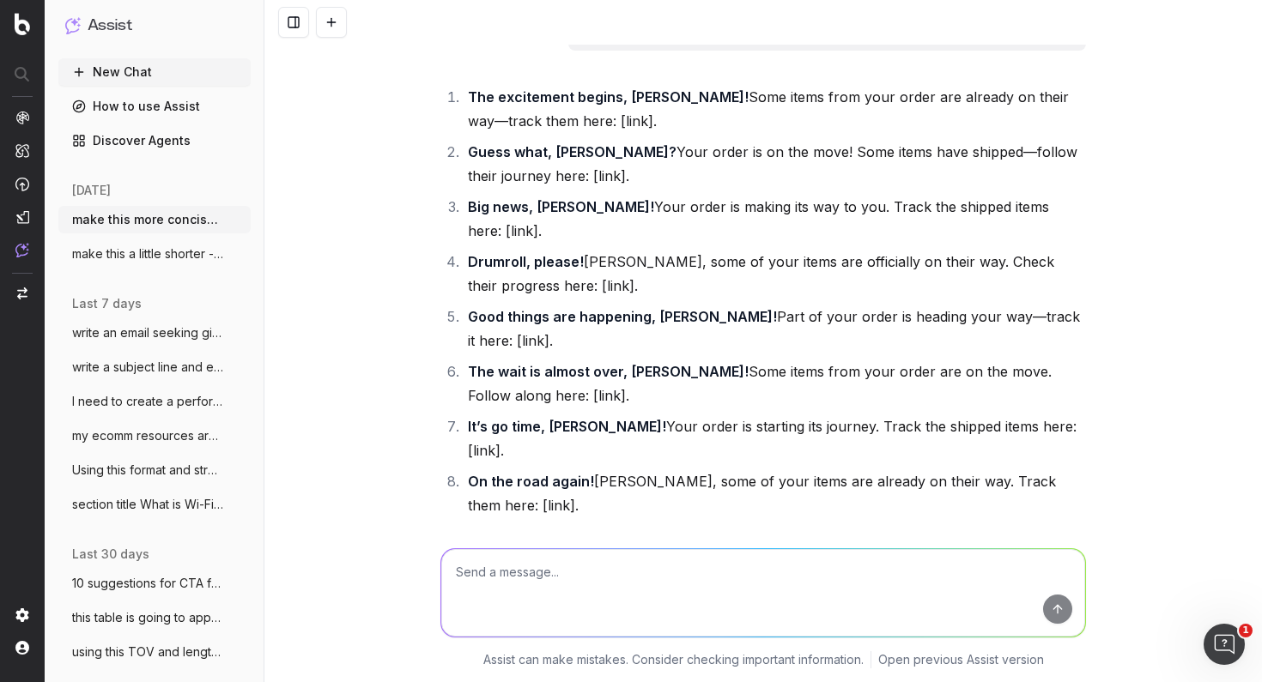
scroll to position [55920, 0]
